Goal: Task Accomplishment & Management: Use online tool/utility

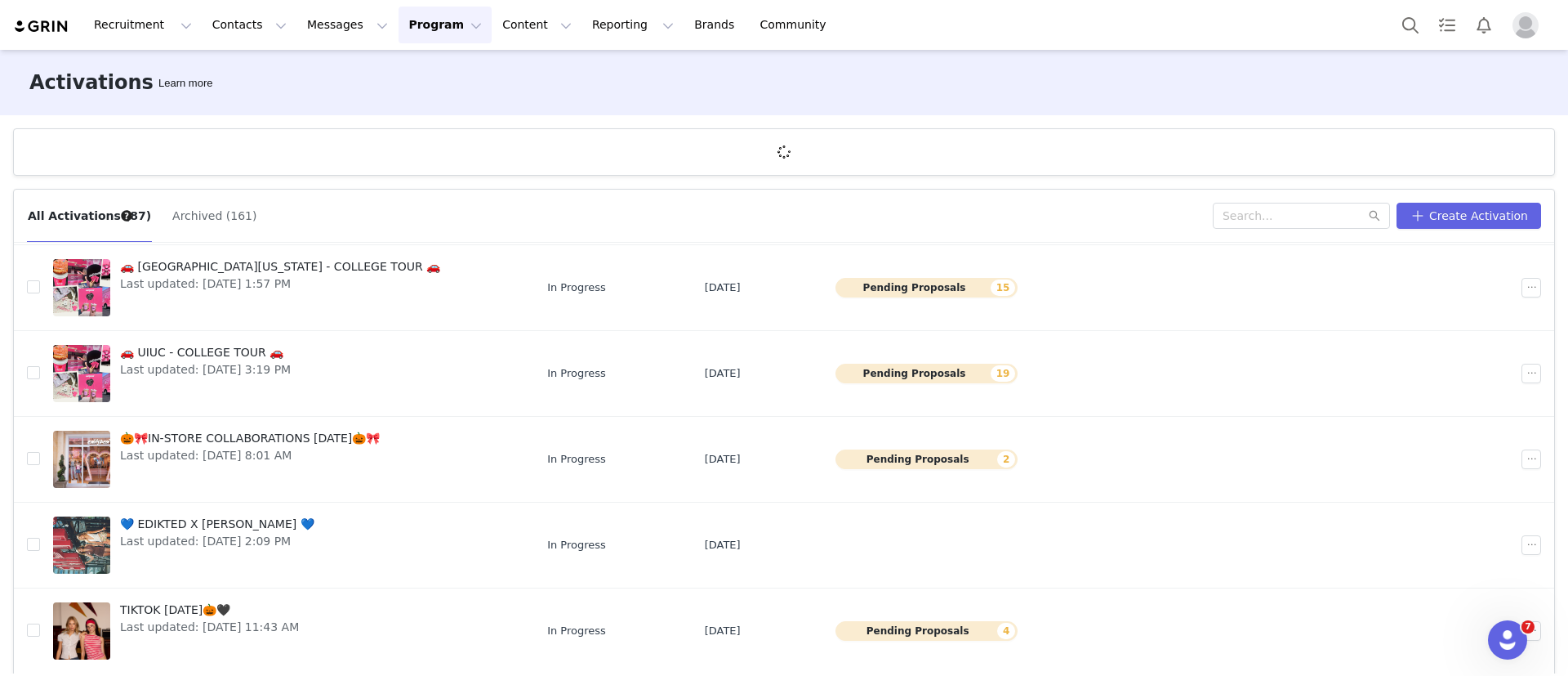
scroll to position [61, 0]
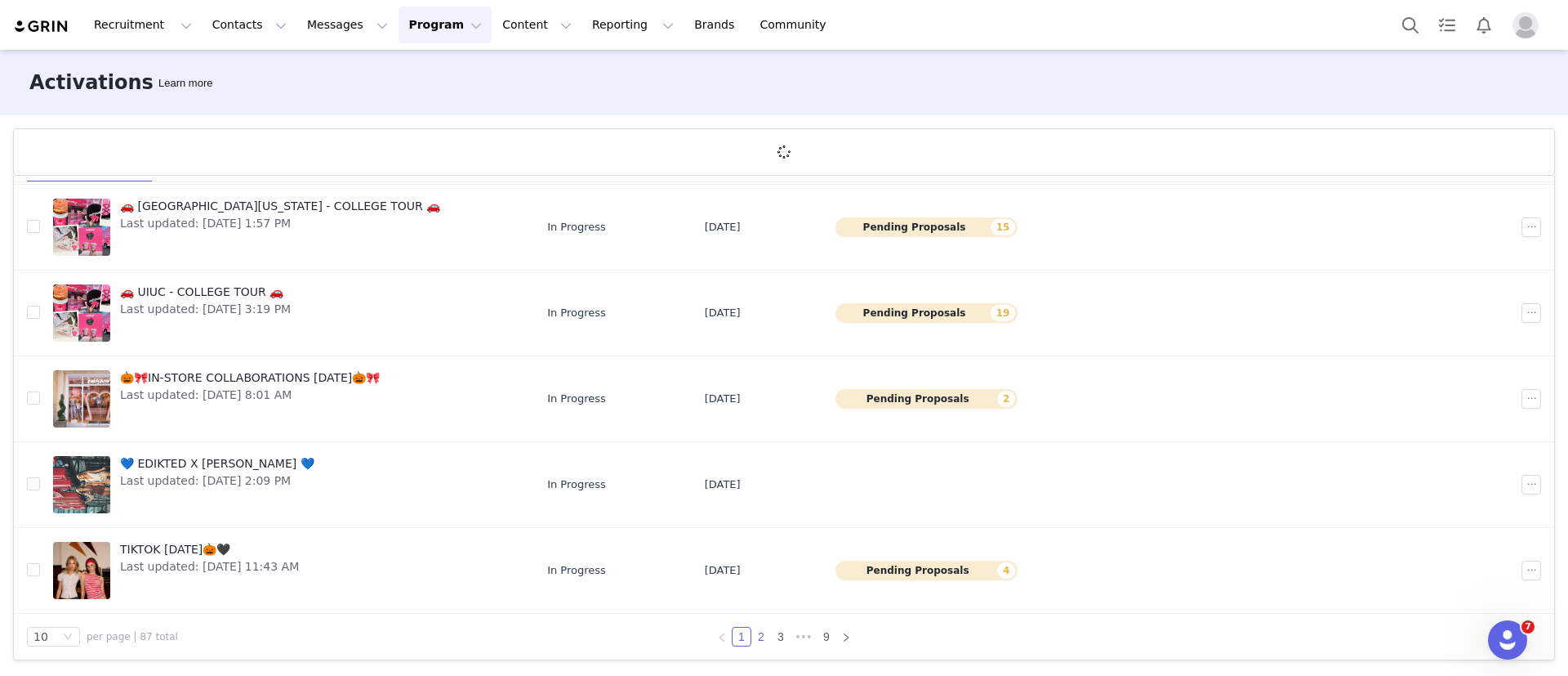
click at [752, 449] on link "2" at bounding box center [761, 637] width 18 height 18
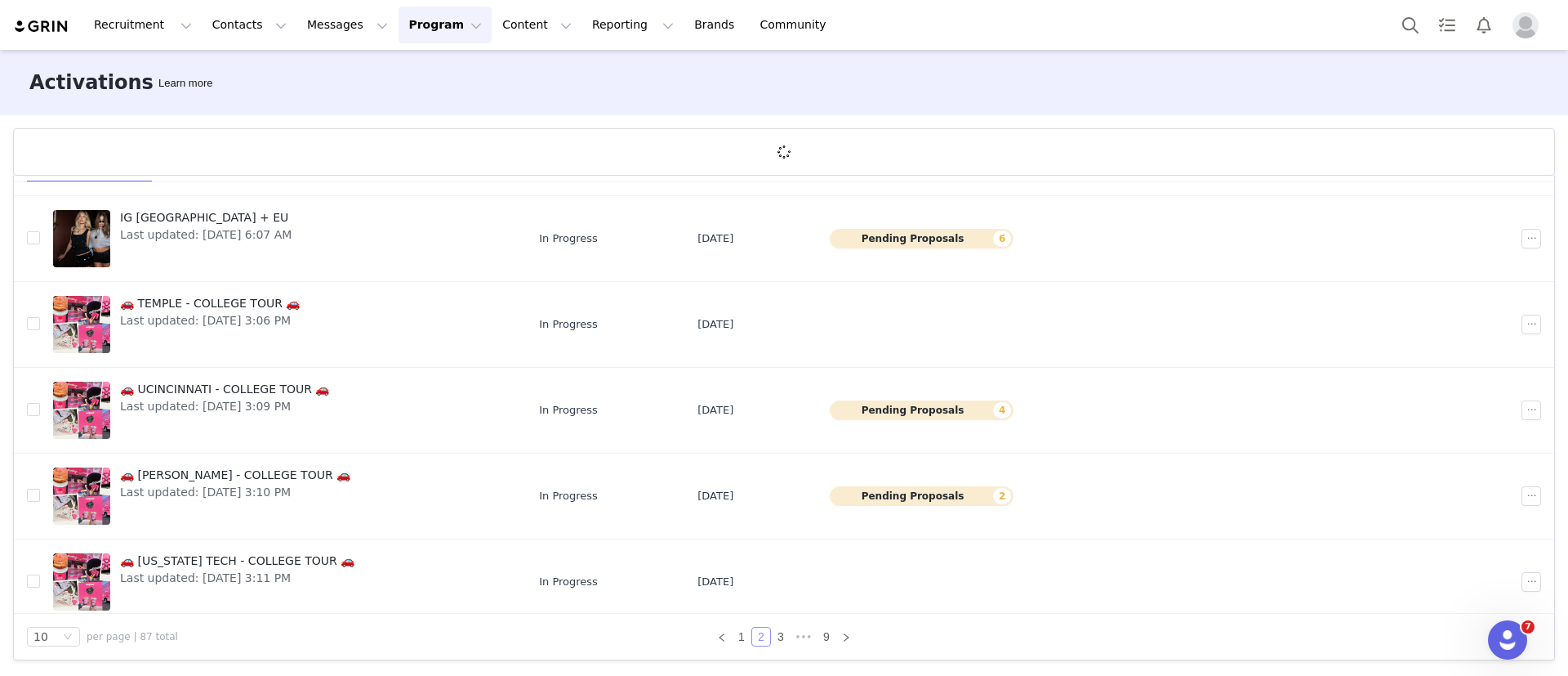
scroll to position [466, 0]
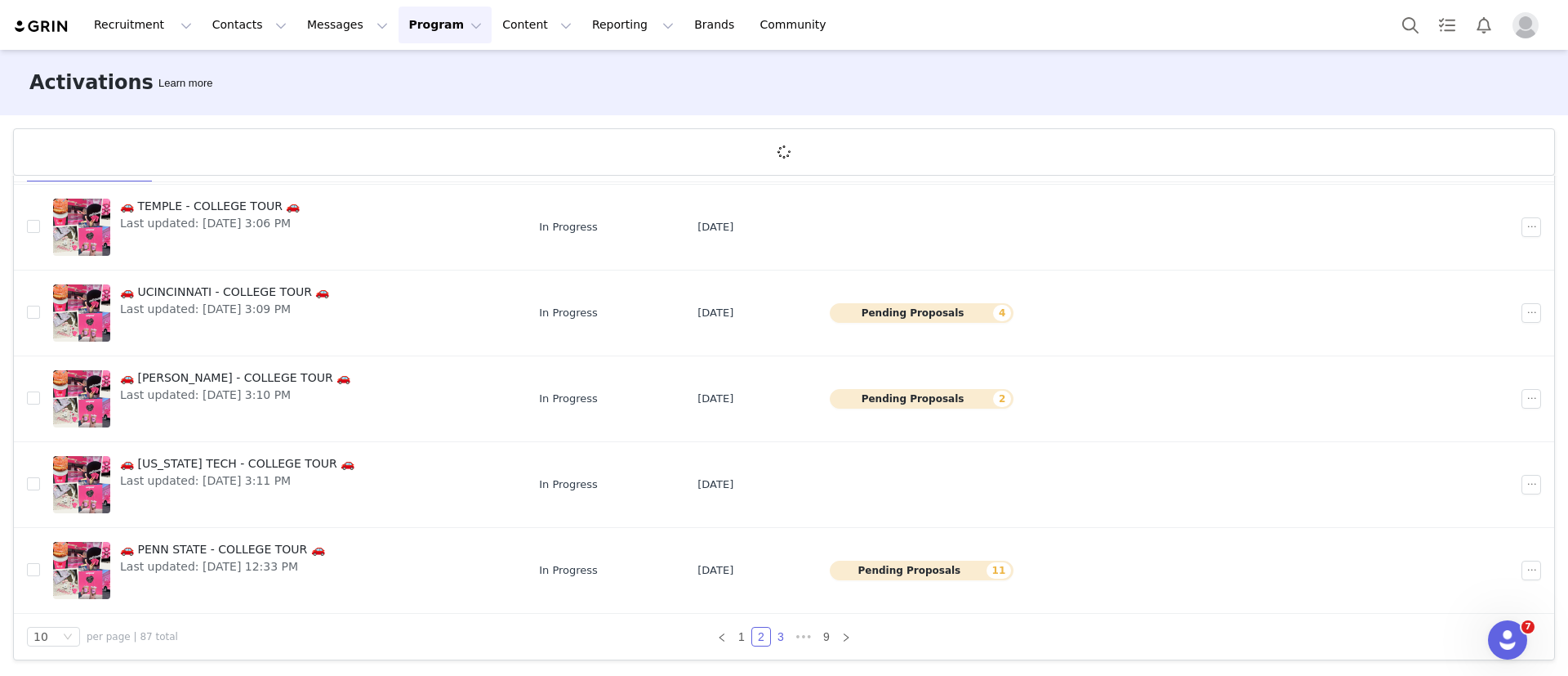
click at [772, 449] on link "3" at bounding box center [781, 637] width 18 height 18
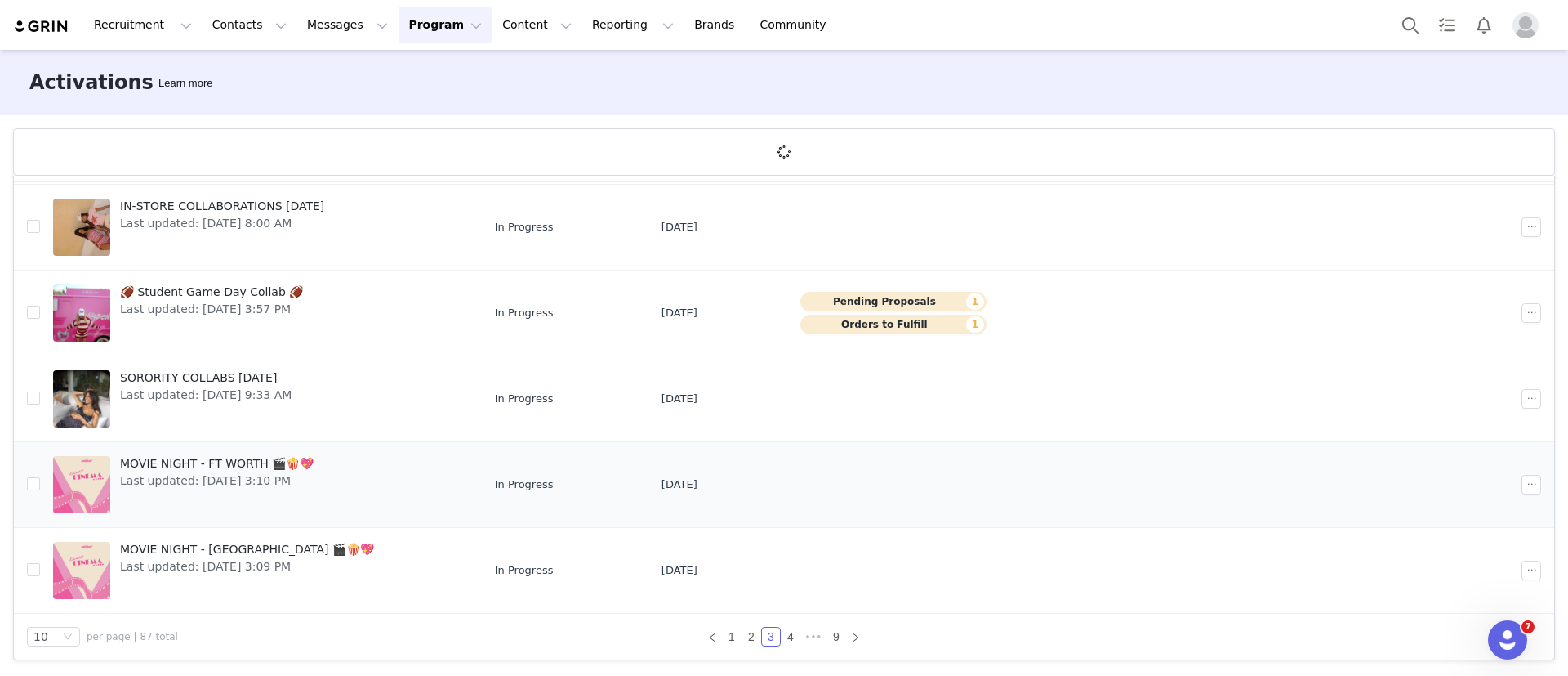
click at [248, 449] on span "MOVIE NIGHT - FT WORTH 🎬🍿💖" at bounding box center [217, 463] width 193 height 17
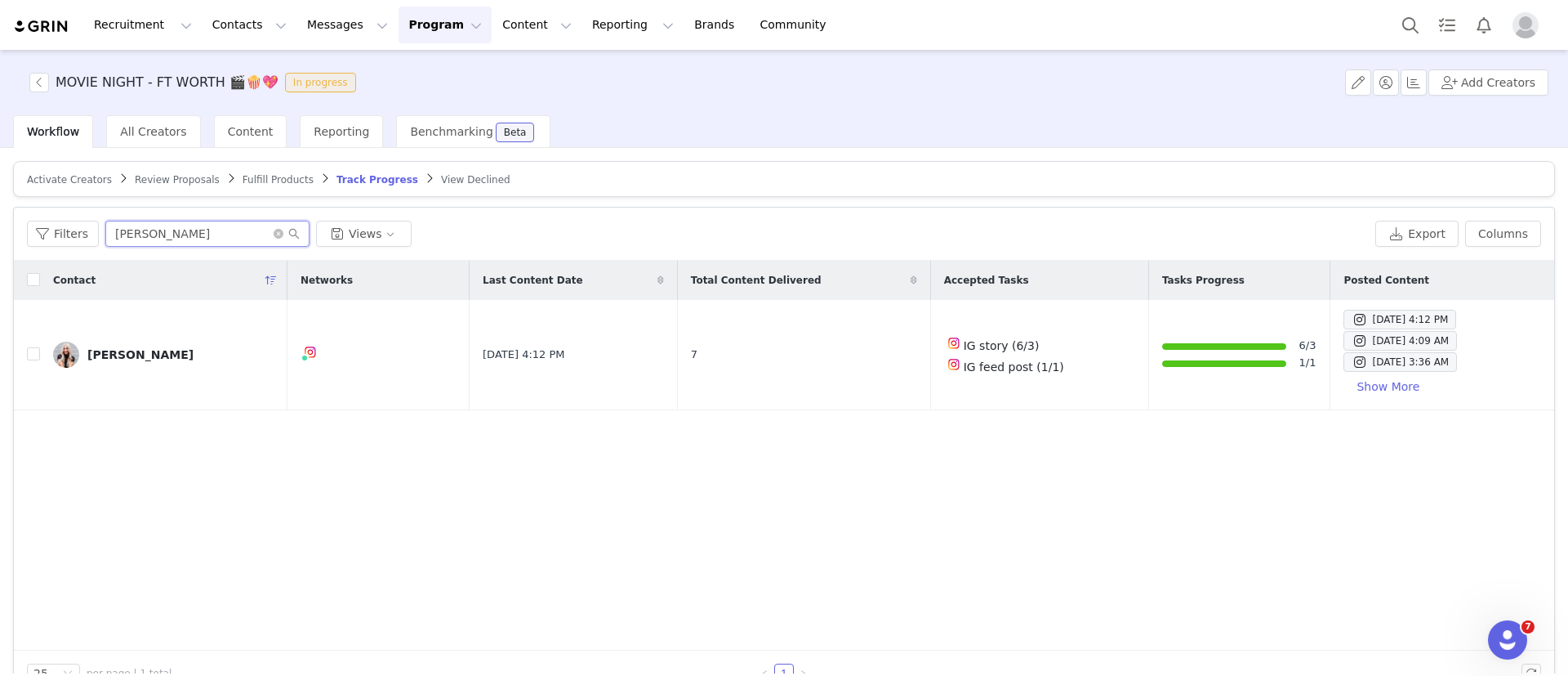
click at [142, 229] on input "[PERSON_NAME]" at bounding box center [207, 233] width 204 height 26
paste input "[PERSON_NAME]"
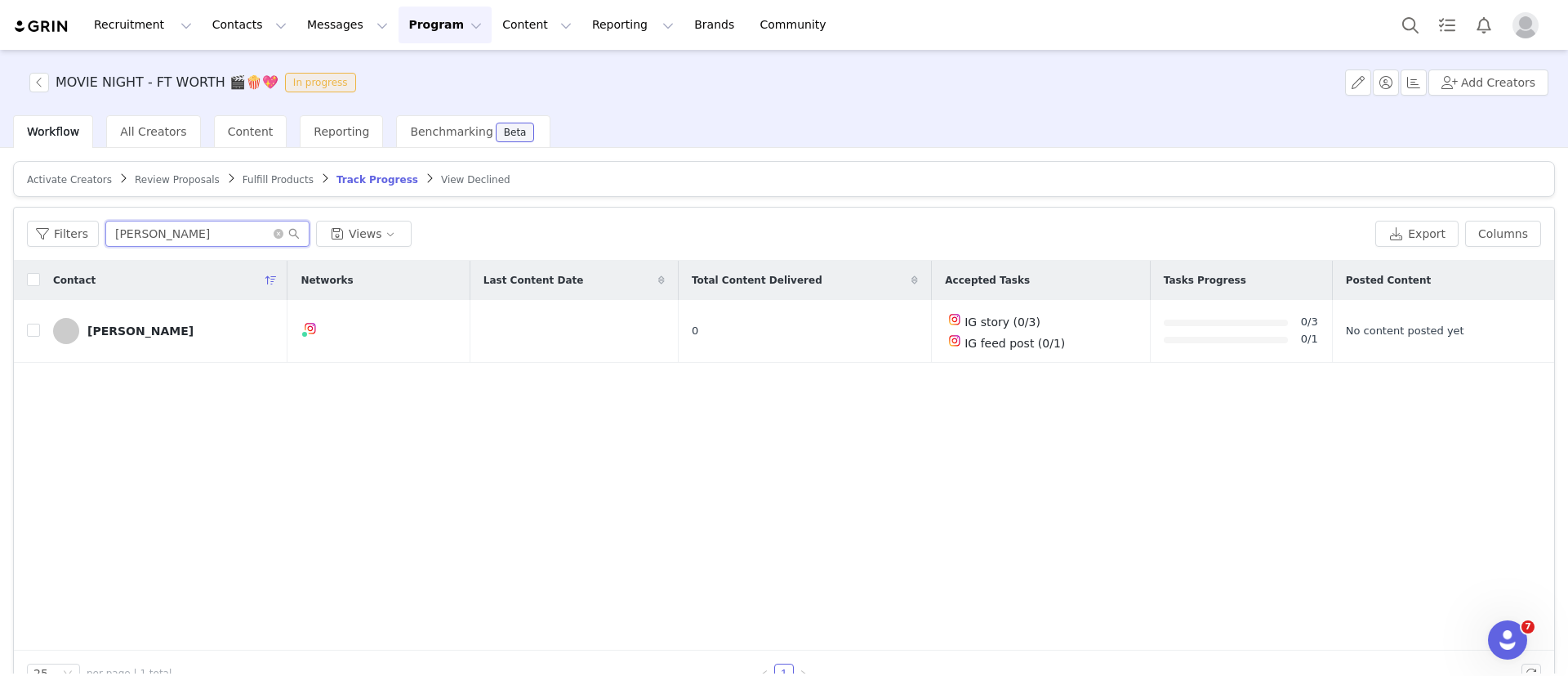
type input "[PERSON_NAME]"
click at [259, 176] on span "Fulfill Products" at bounding box center [278, 179] width 71 height 12
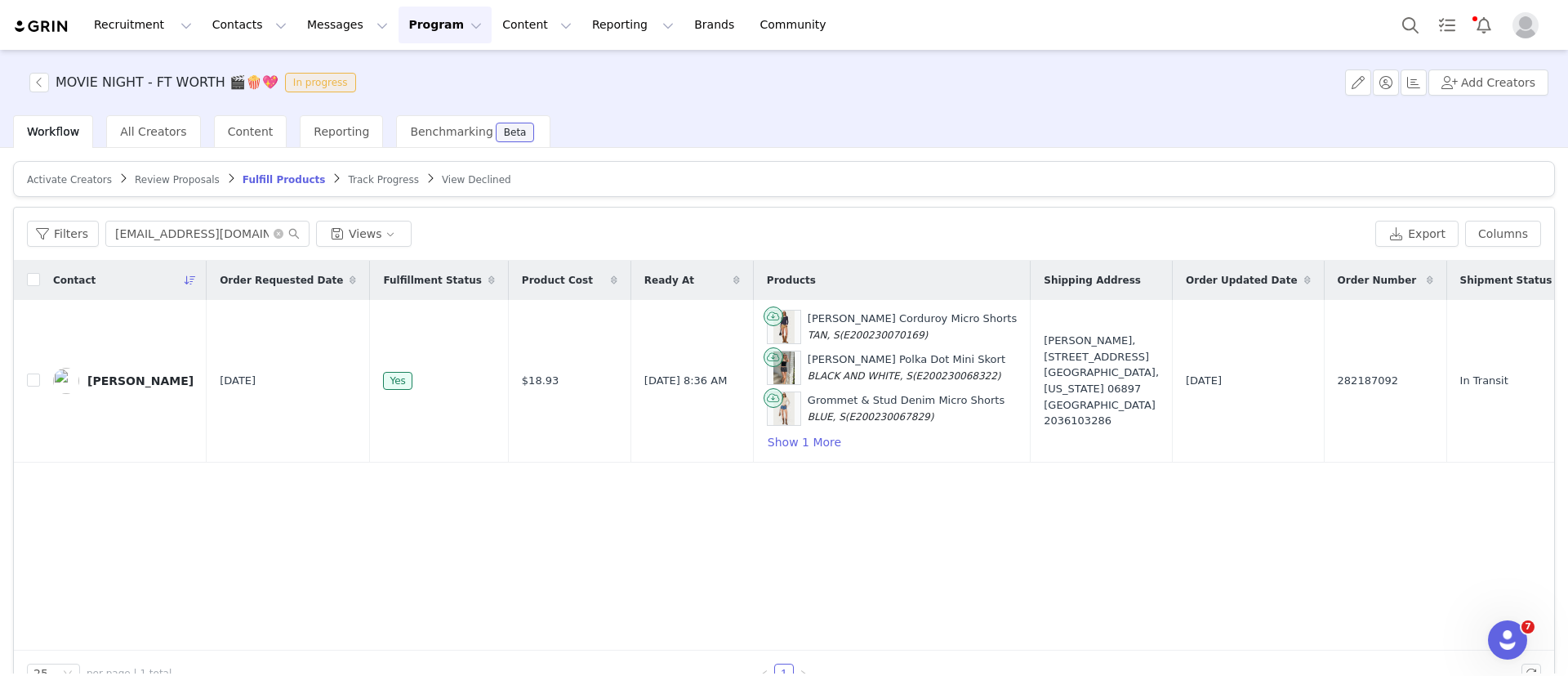
click at [197, 250] on div "Filters [EMAIL_ADDRESS][DOMAIN_NAME] Views Export Columns" at bounding box center [784, 235] width 1540 height 54
click at [181, 230] on input "[EMAIL_ADDRESS][DOMAIN_NAME]" at bounding box center [207, 233] width 204 height 26
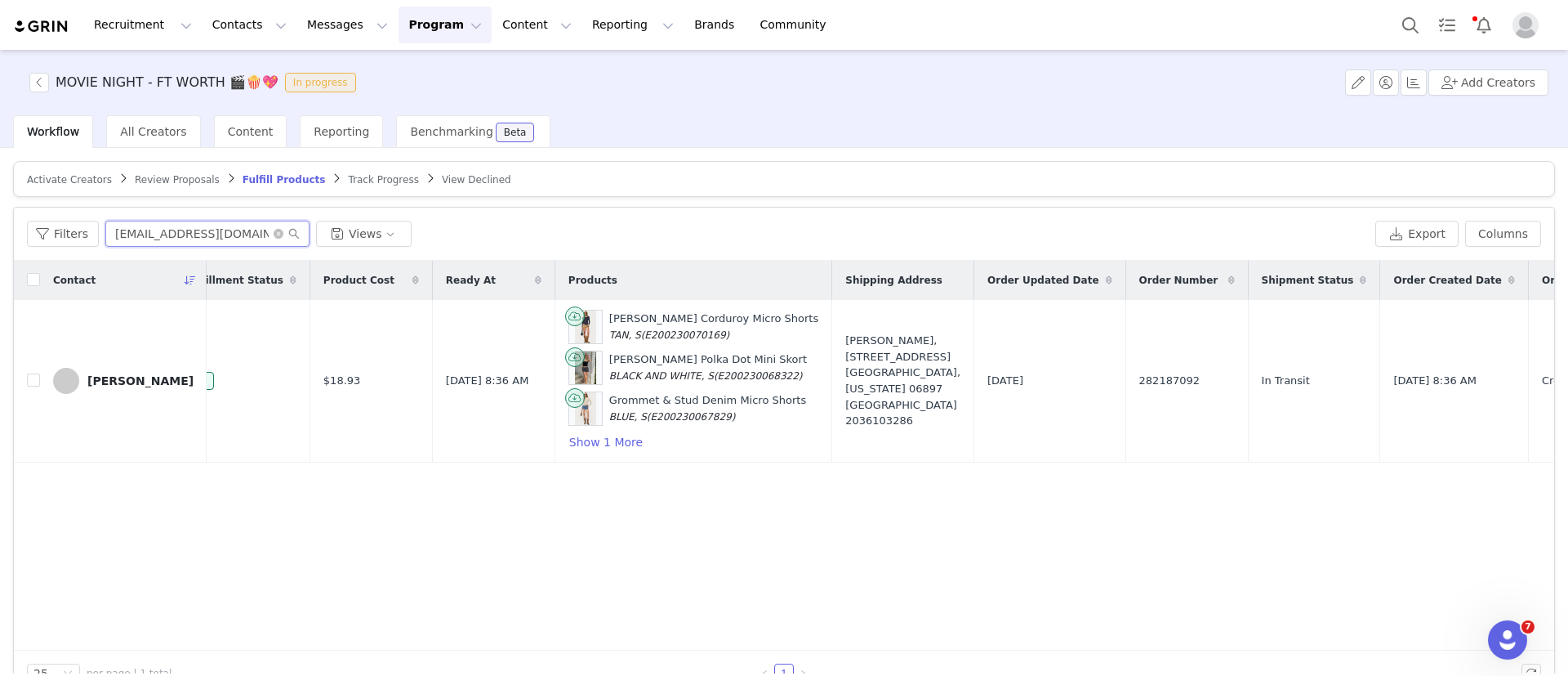
scroll to position [0, 267]
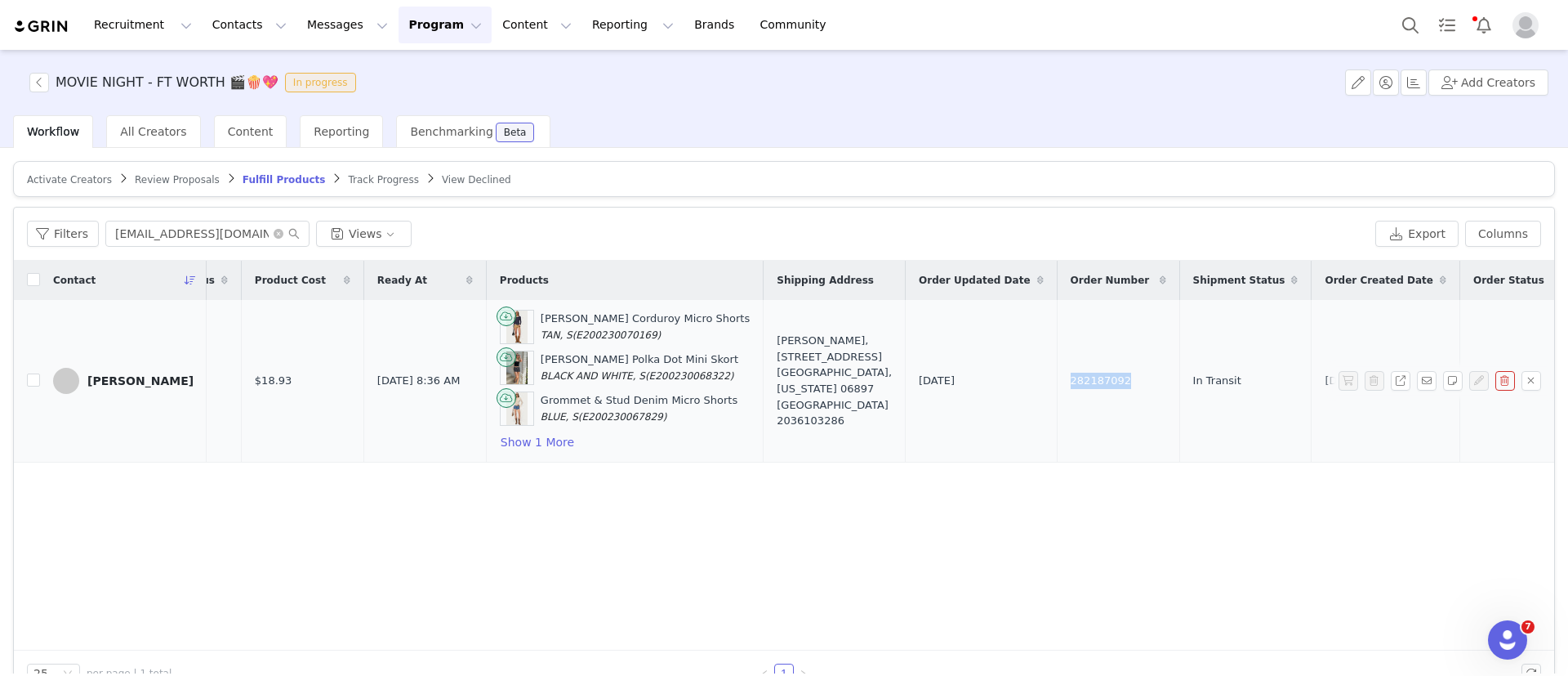
drag, startPoint x: 1009, startPoint y: 381, endPoint x: 937, endPoint y: 382, distance: 72.0
click at [1045, 382] on td "282187092" at bounding box center [1118, 381] width 122 height 162
copy span "282187092"
